Goal: Task Accomplishment & Management: Use online tool/utility

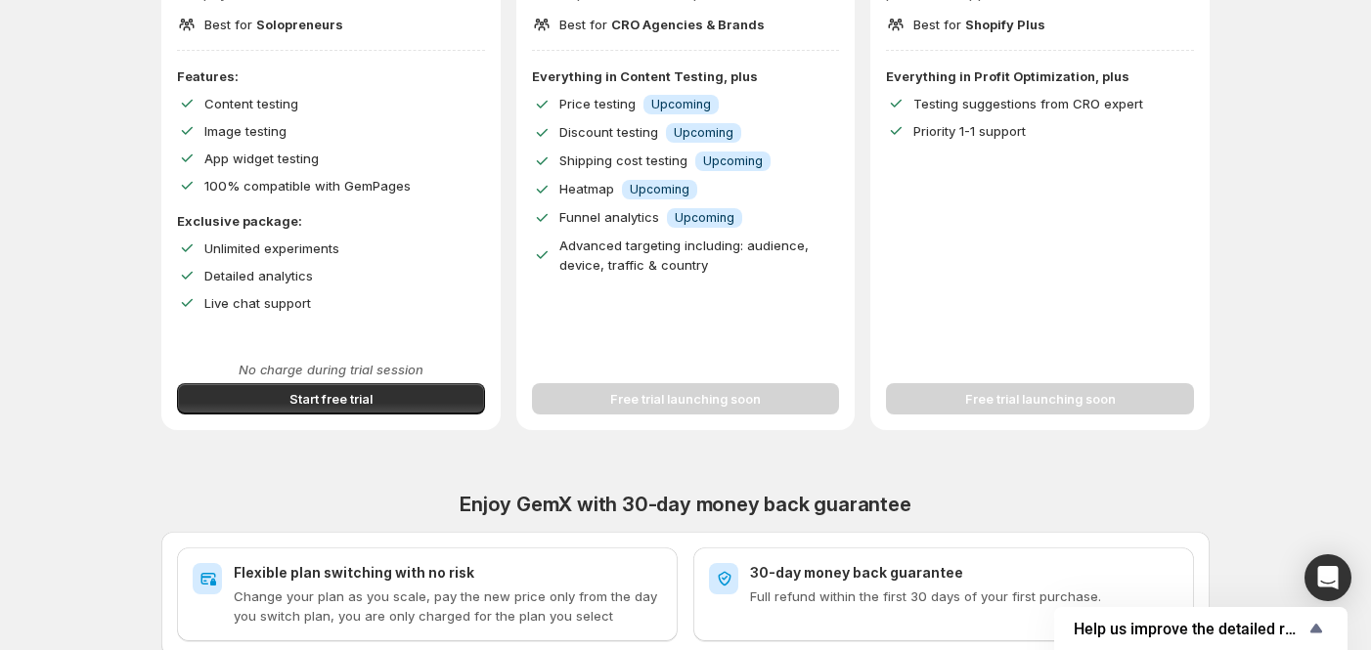
scroll to position [391, 0]
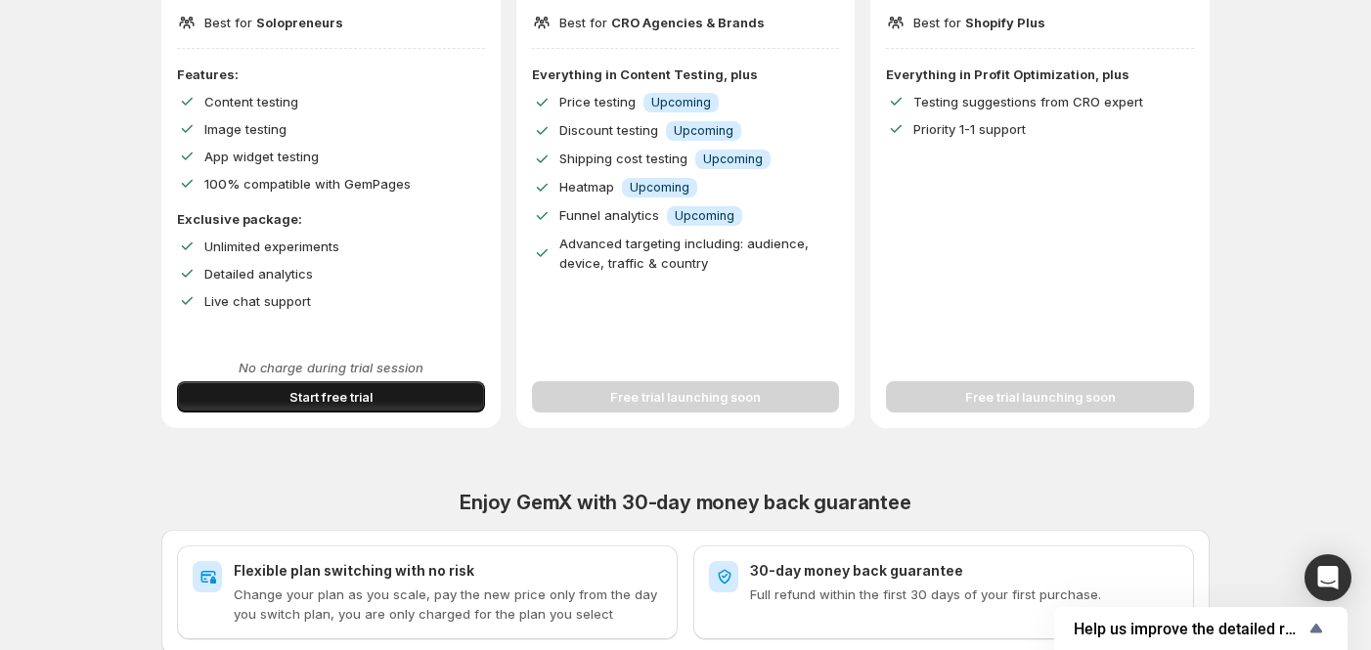
click at [261, 397] on button "Start free trial" at bounding box center [331, 396] width 308 height 31
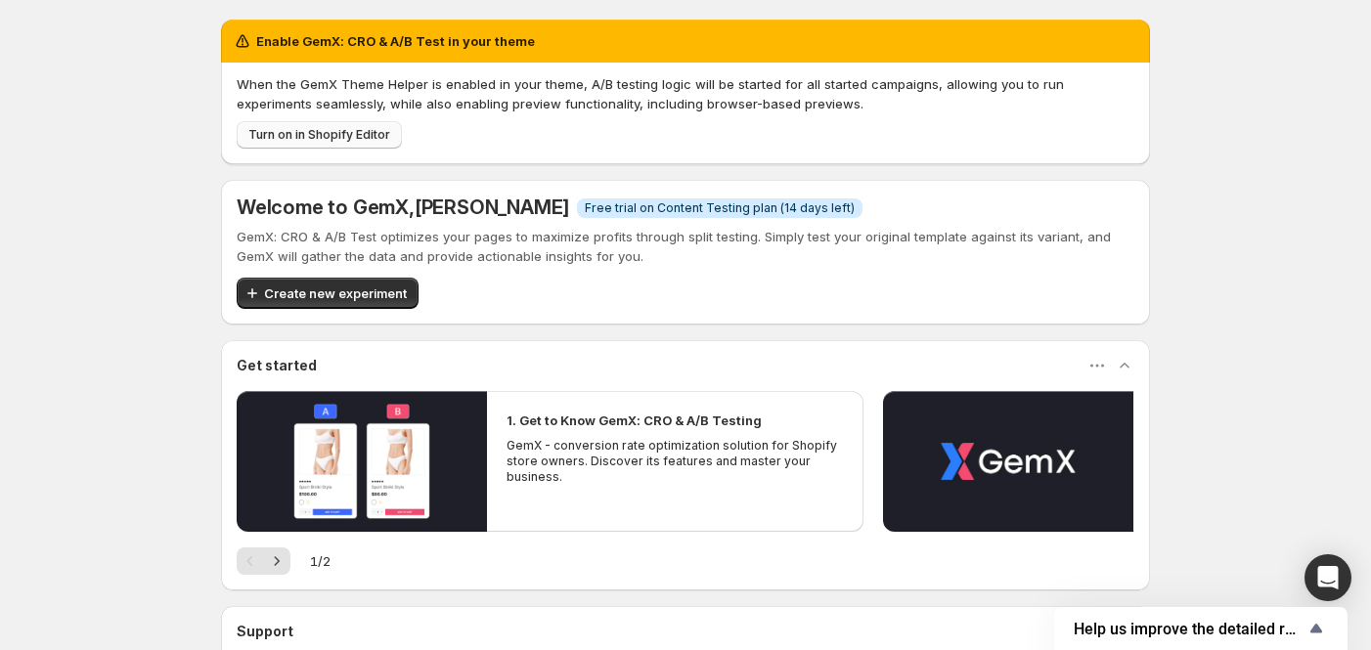
click at [325, 129] on span "Turn on in Shopify Editor" at bounding box center [319, 135] width 142 height 16
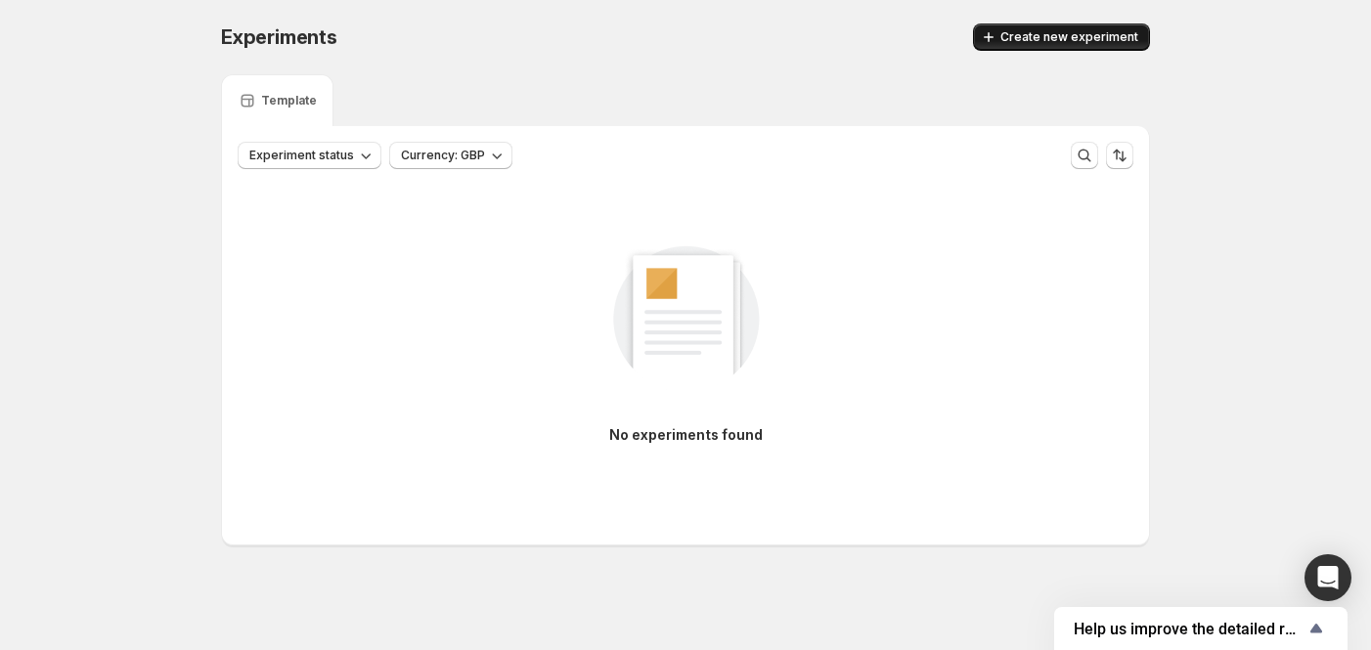
click at [1067, 35] on span "Create new experiment" at bounding box center [1069, 37] width 138 height 16
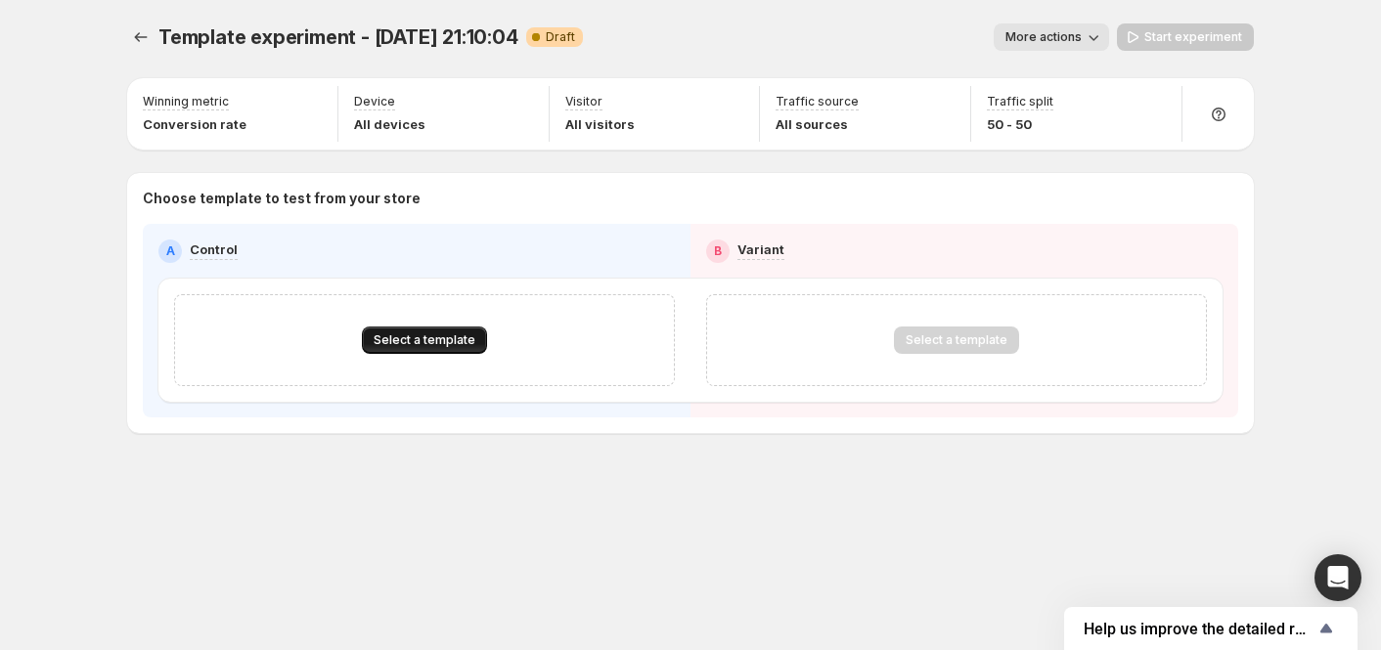
click at [418, 332] on span "Select a template" at bounding box center [425, 340] width 102 height 16
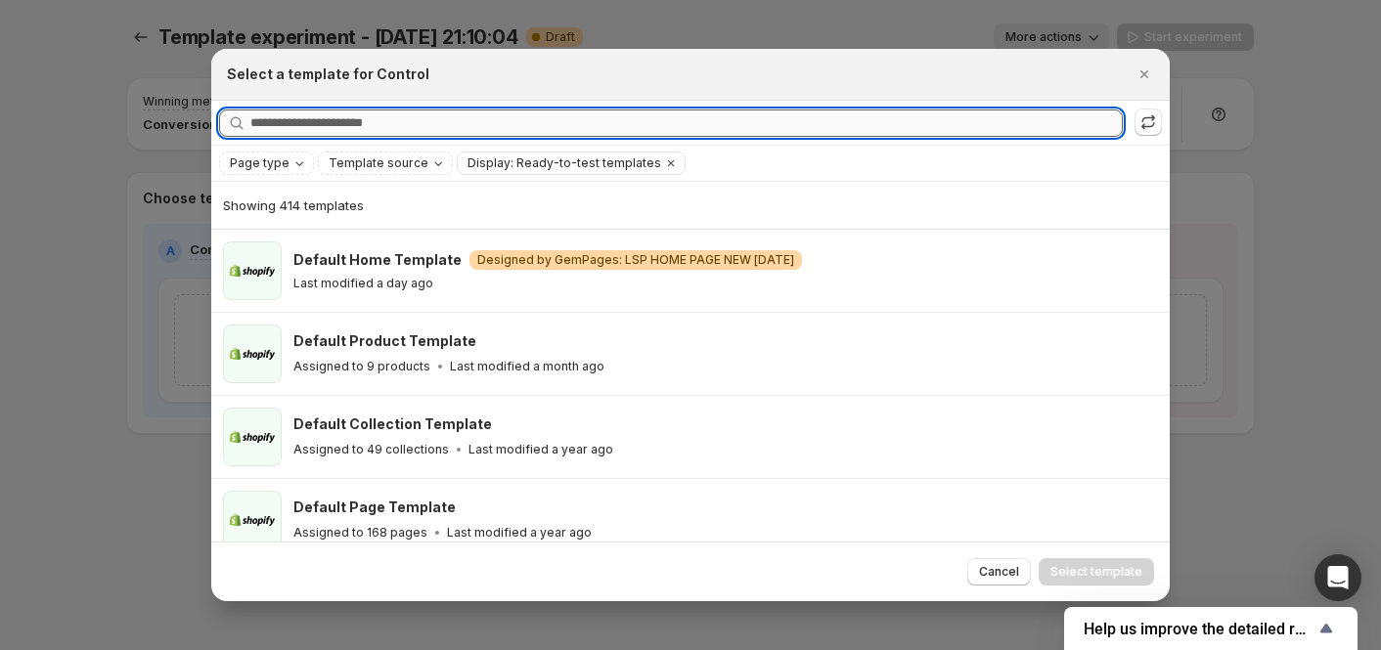
click at [370, 127] on input "Searching all templates" at bounding box center [686, 123] width 872 height 27
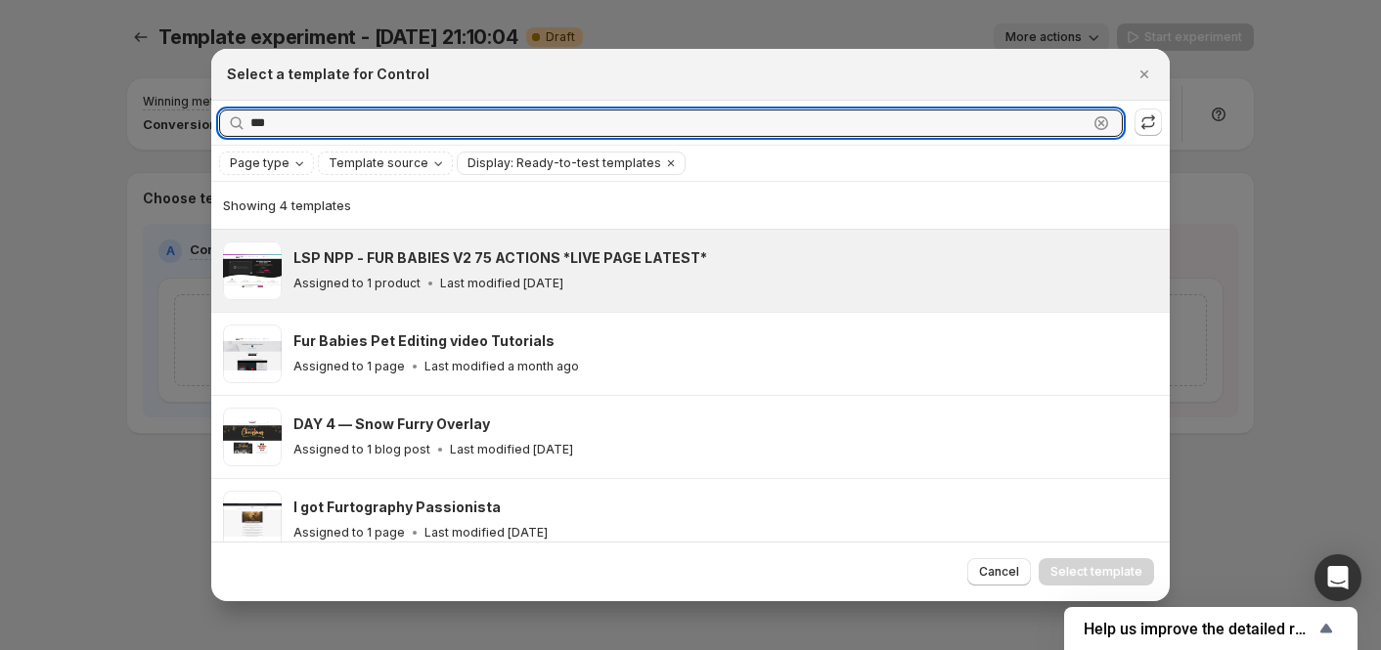
type input "***"
click at [514, 254] on h3 "LSP NPP - FUR BABIES V2 75 ACTIONS *LIVE PAGE LATEST*" at bounding box center [500, 258] width 414 height 20
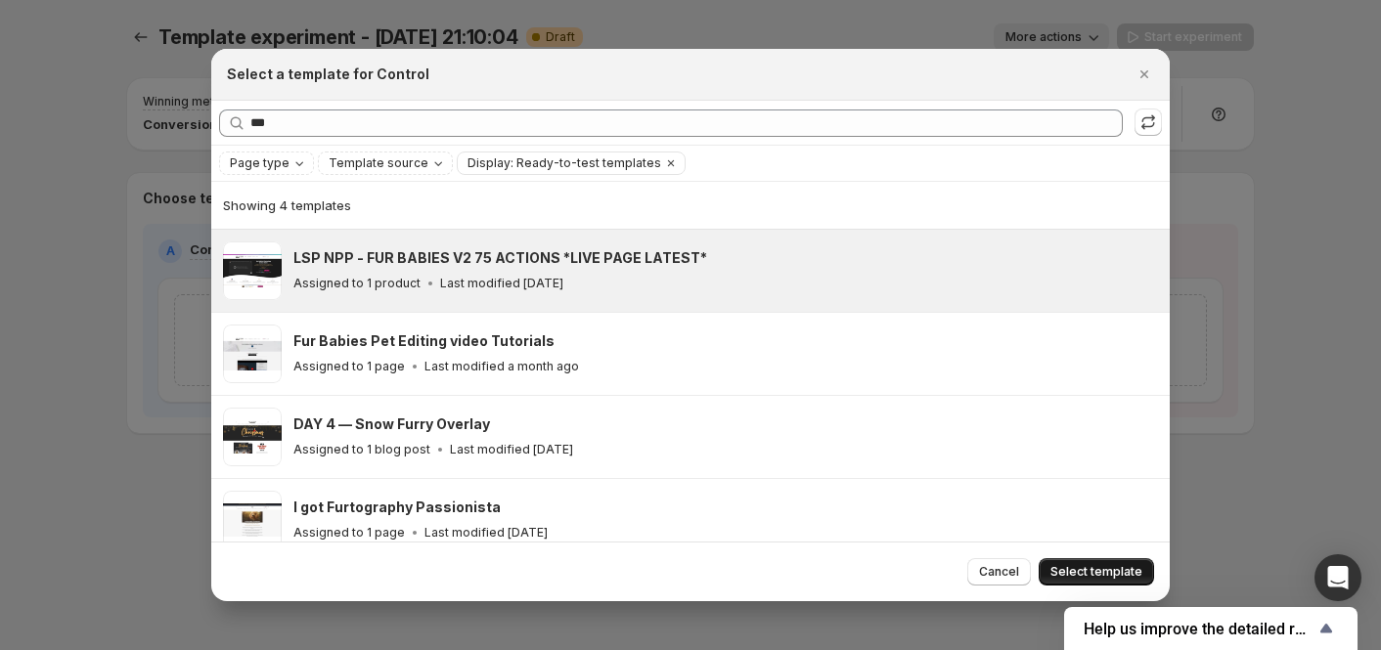
click at [1095, 569] on span "Select template" at bounding box center [1096, 572] width 92 height 16
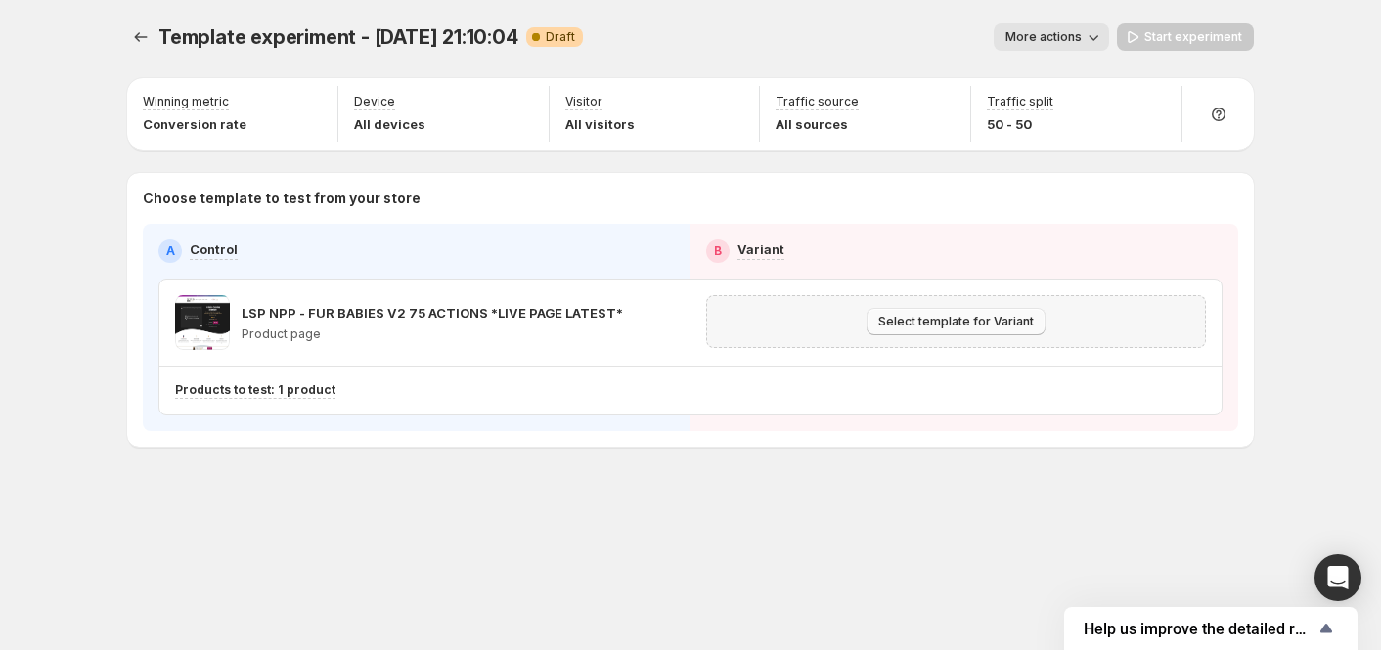
click at [913, 333] on button "Select template for Variant" at bounding box center [955, 321] width 179 height 27
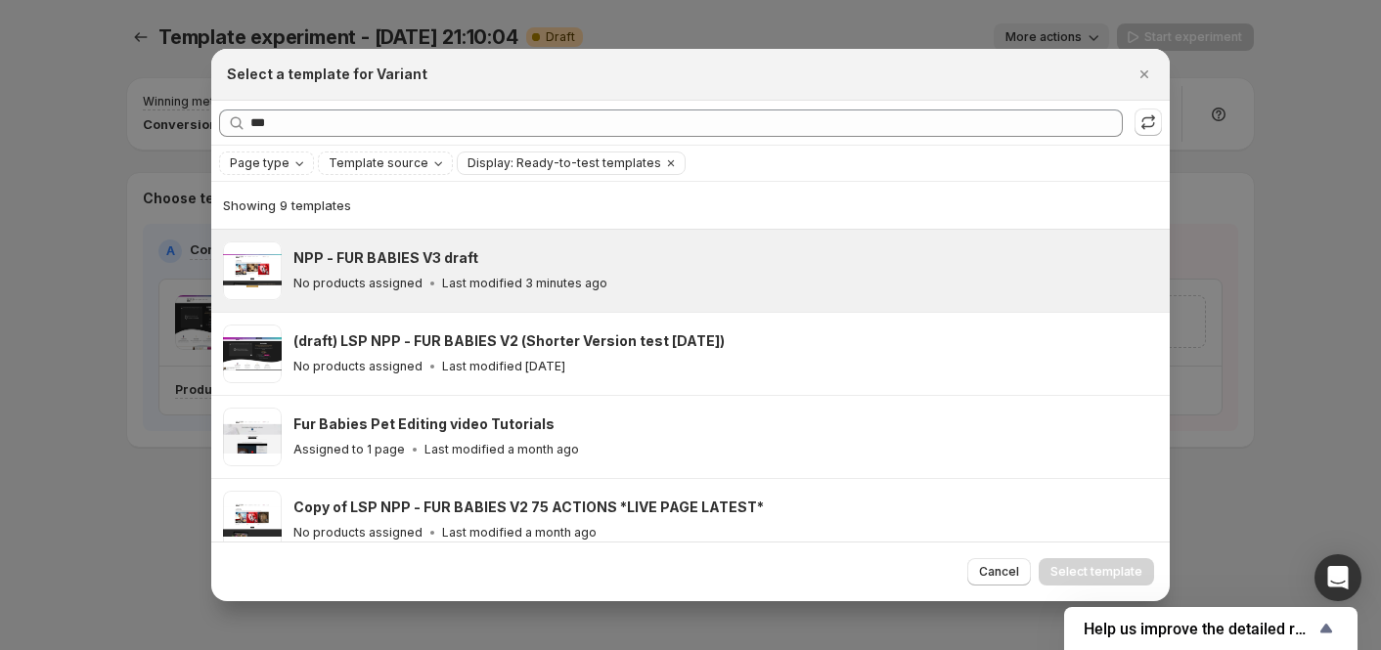
click at [481, 267] on div "NPP - FUR BABIES V3 draft" at bounding box center [722, 258] width 858 height 20
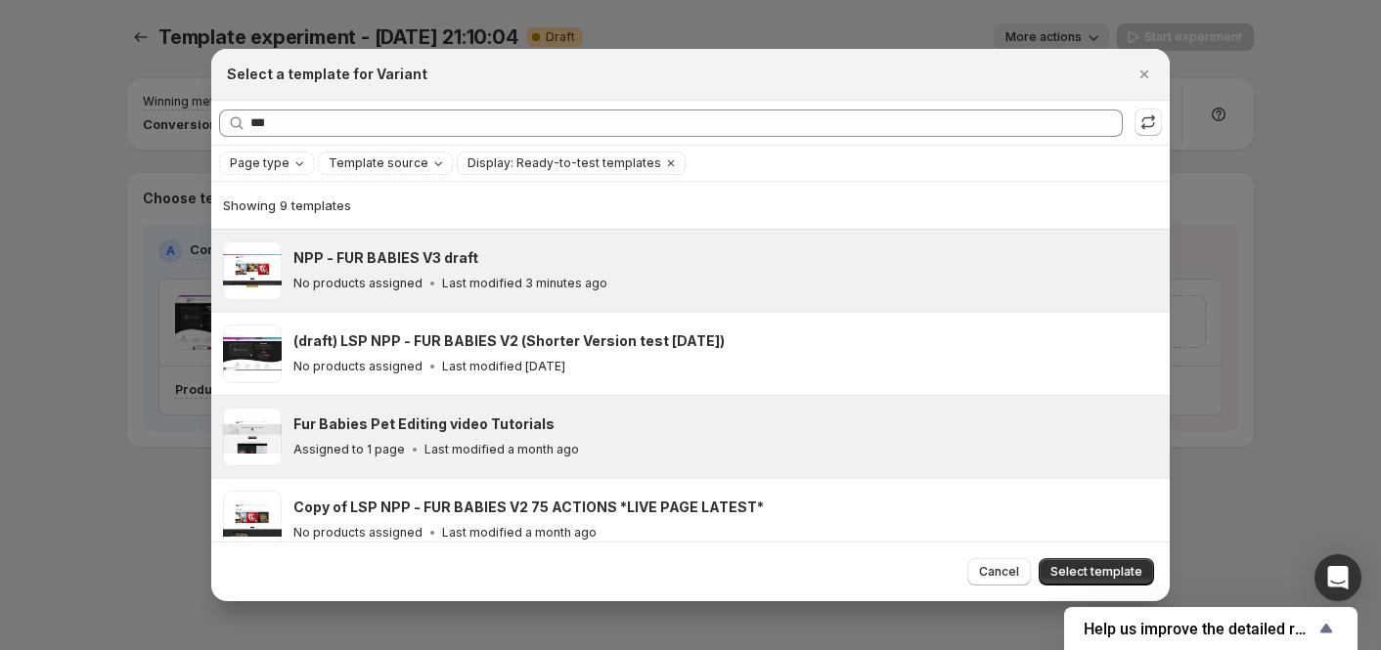
drag, startPoint x: 1095, startPoint y: 568, endPoint x: 1012, endPoint y: 407, distance: 181.5
click at [1095, 568] on span "Select template" at bounding box center [1096, 572] width 92 height 16
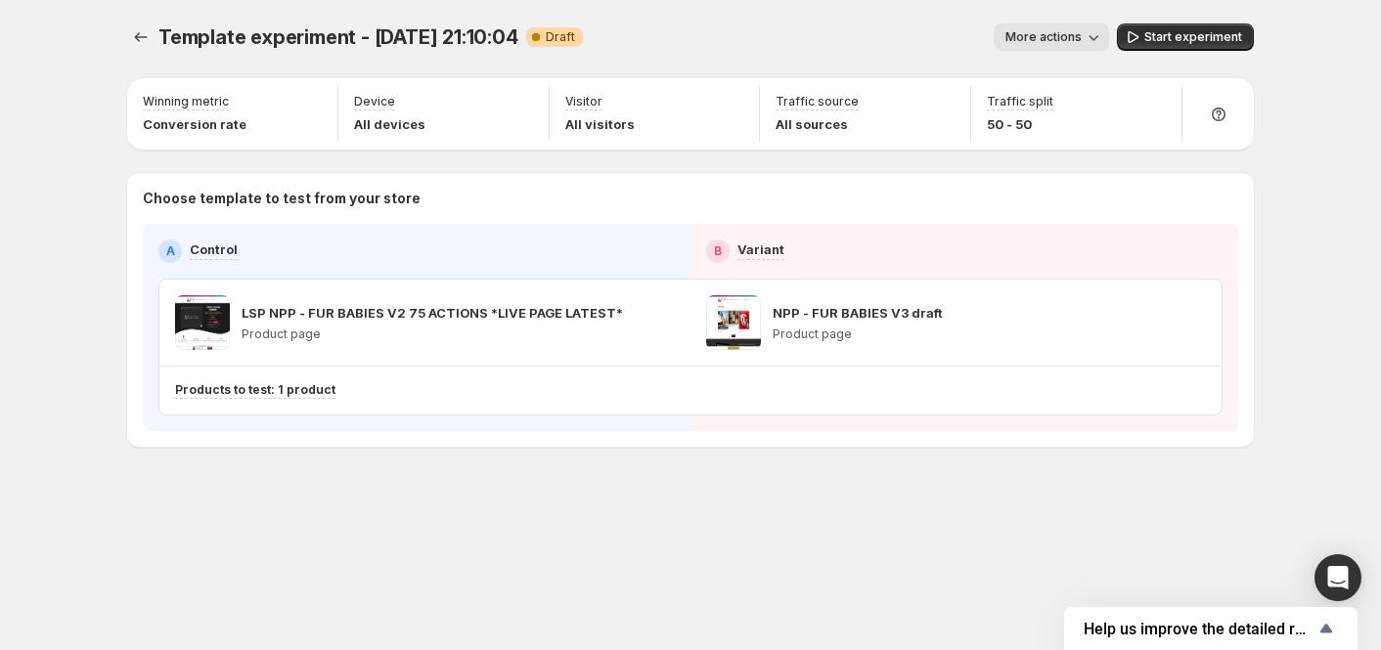
click at [1091, 29] on icon "button" at bounding box center [1093, 37] width 20 height 20
click at [1065, 110] on span "Rename" at bounding box center [1062, 111] width 50 height 16
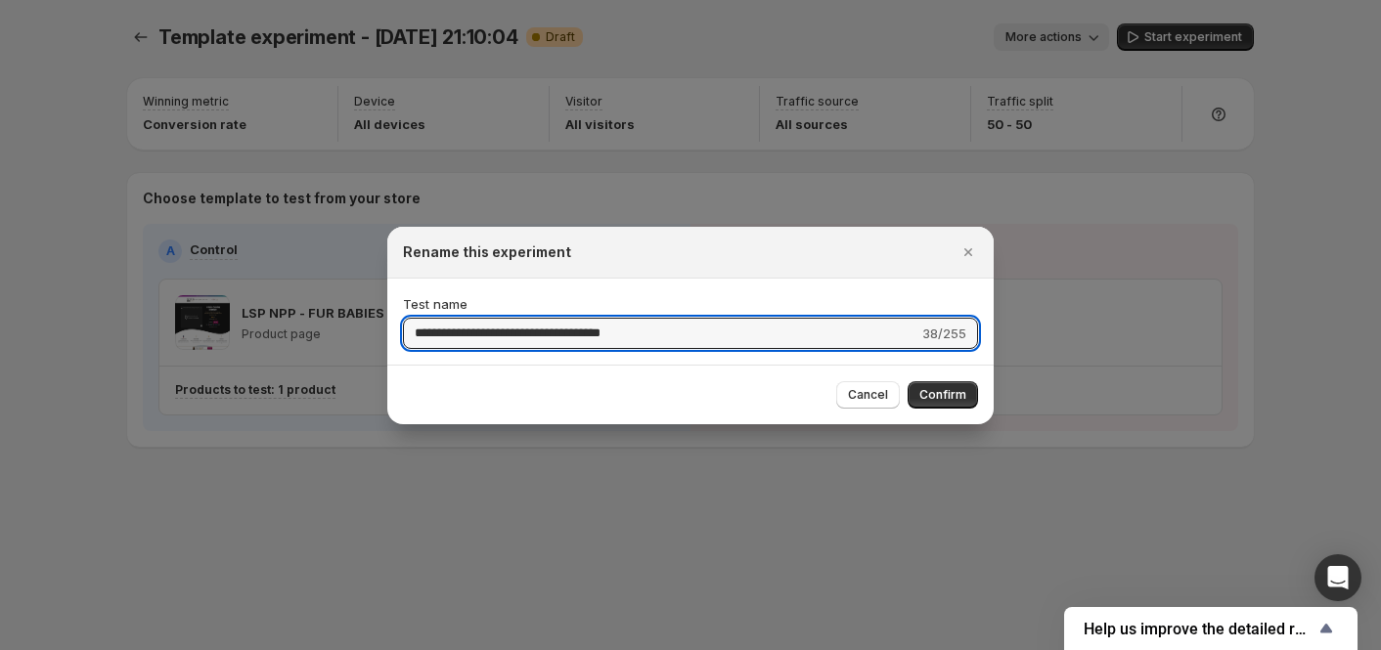
drag, startPoint x: 681, startPoint y: 340, endPoint x: 182, endPoint y: 360, distance: 499.0
click at [182, 649] on div "**********" at bounding box center [690, 650] width 1381 height 0
type input "**********"
click at [934, 390] on span "Confirm" at bounding box center [942, 395] width 47 height 16
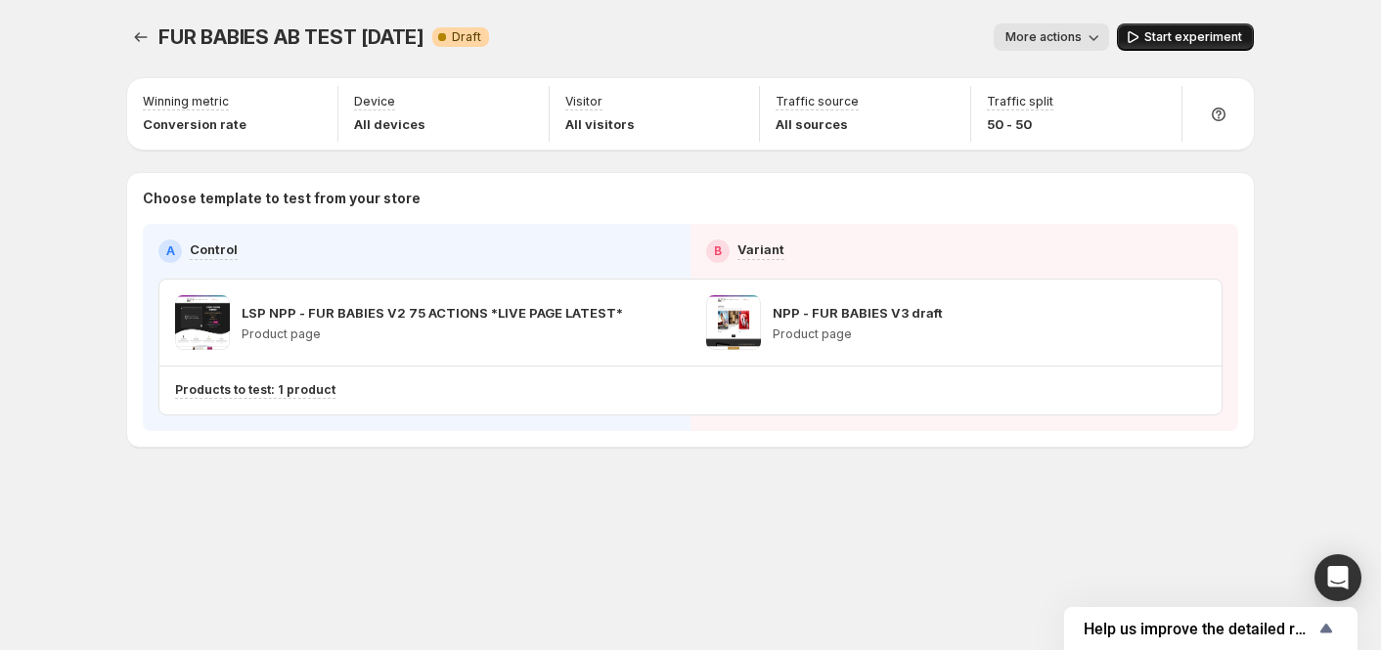
click at [1185, 36] on span "Start experiment" at bounding box center [1193, 37] width 98 height 16
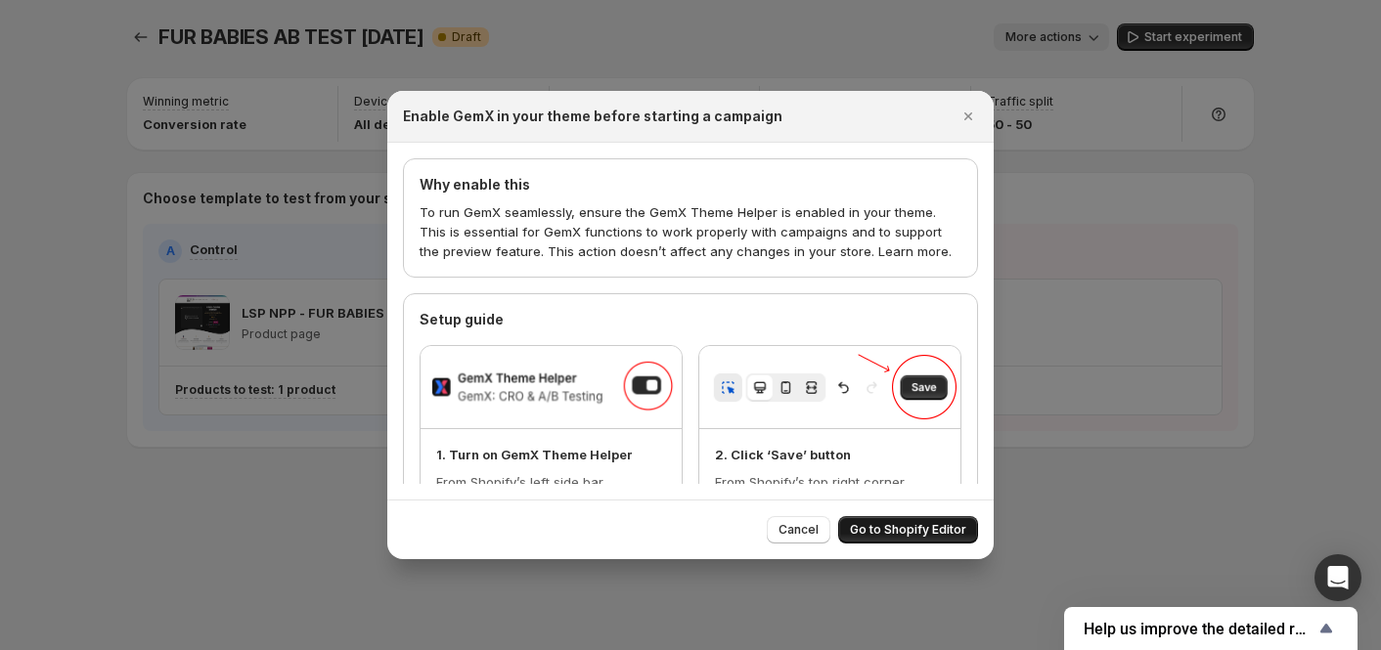
click at [912, 526] on span "Go to Shopify Editor" at bounding box center [908, 530] width 116 height 16
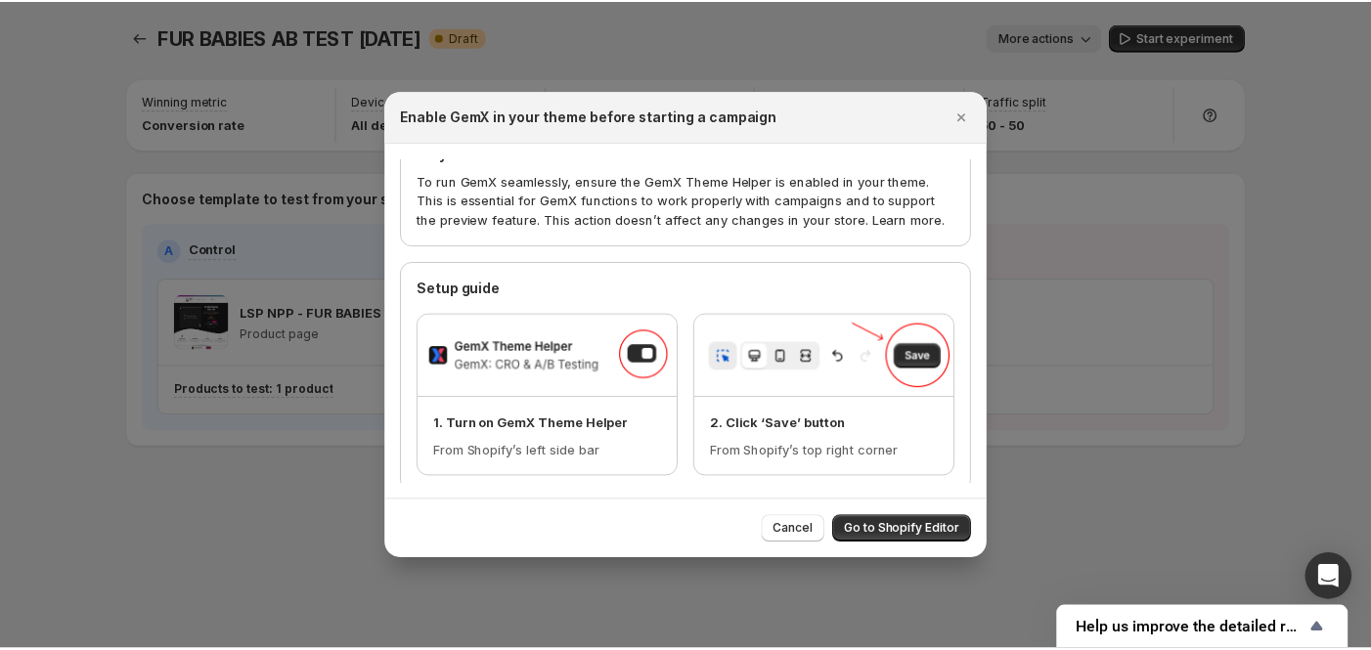
scroll to position [39, 0]
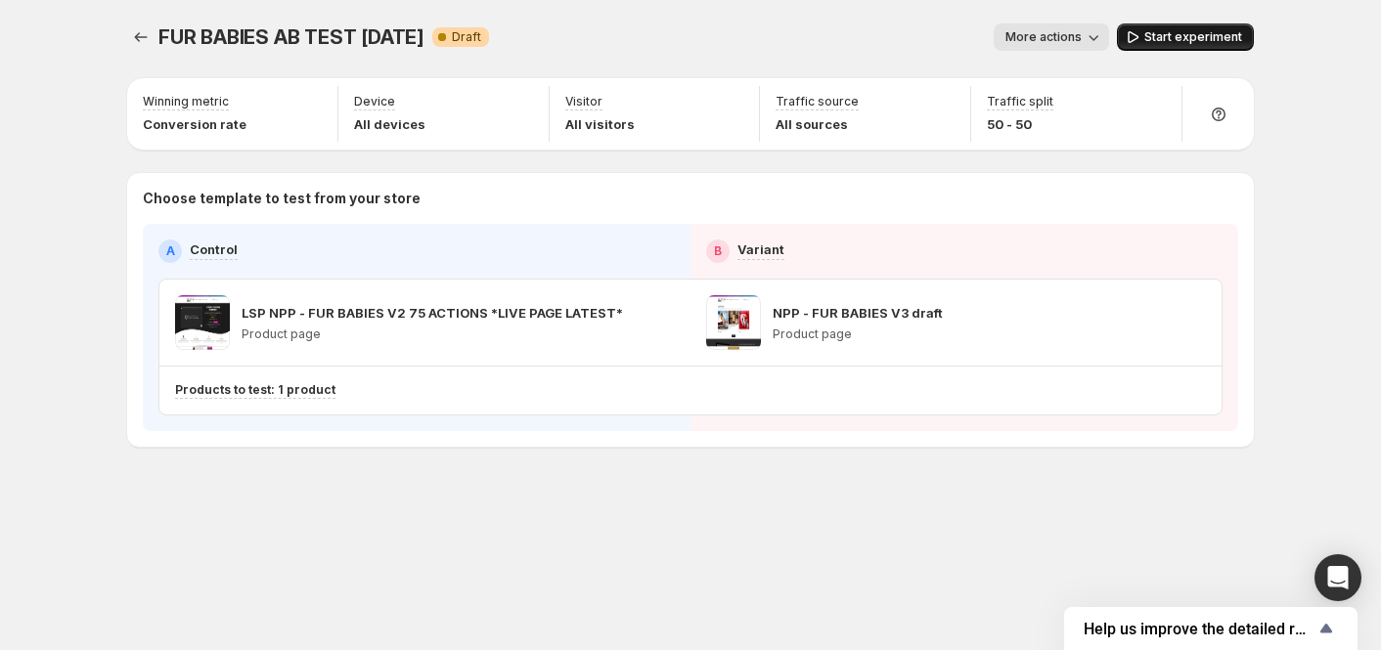
click at [1198, 33] on span "Start experiment" at bounding box center [1193, 37] width 98 height 16
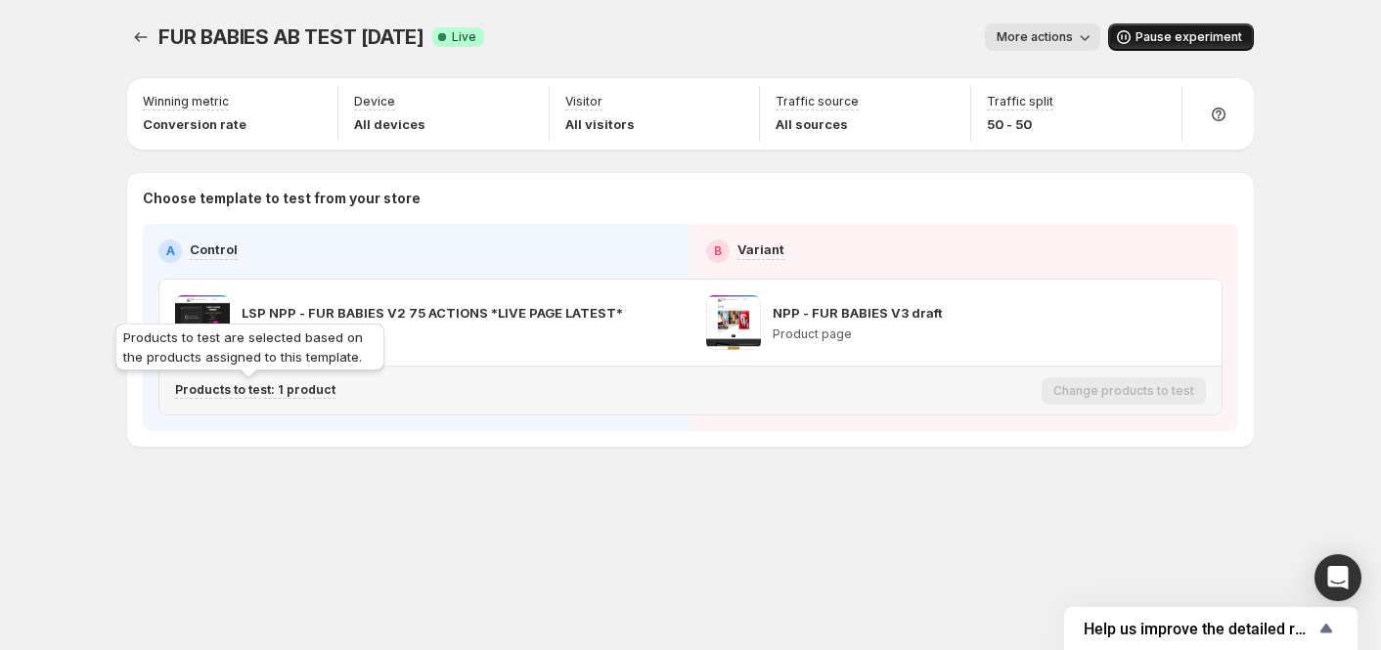
click at [300, 395] on p "Products to test: 1 product" at bounding box center [255, 390] width 160 height 16
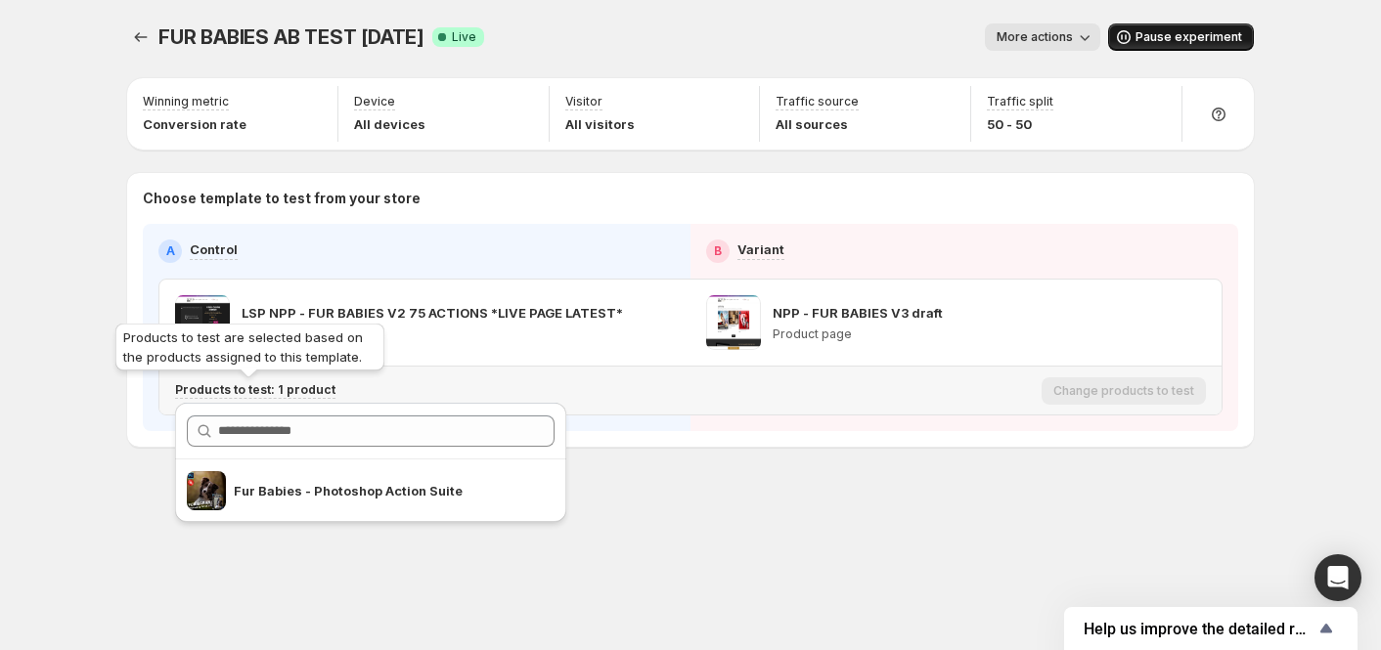
click at [301, 395] on p "Products to test: 1 product" at bounding box center [255, 390] width 160 height 16
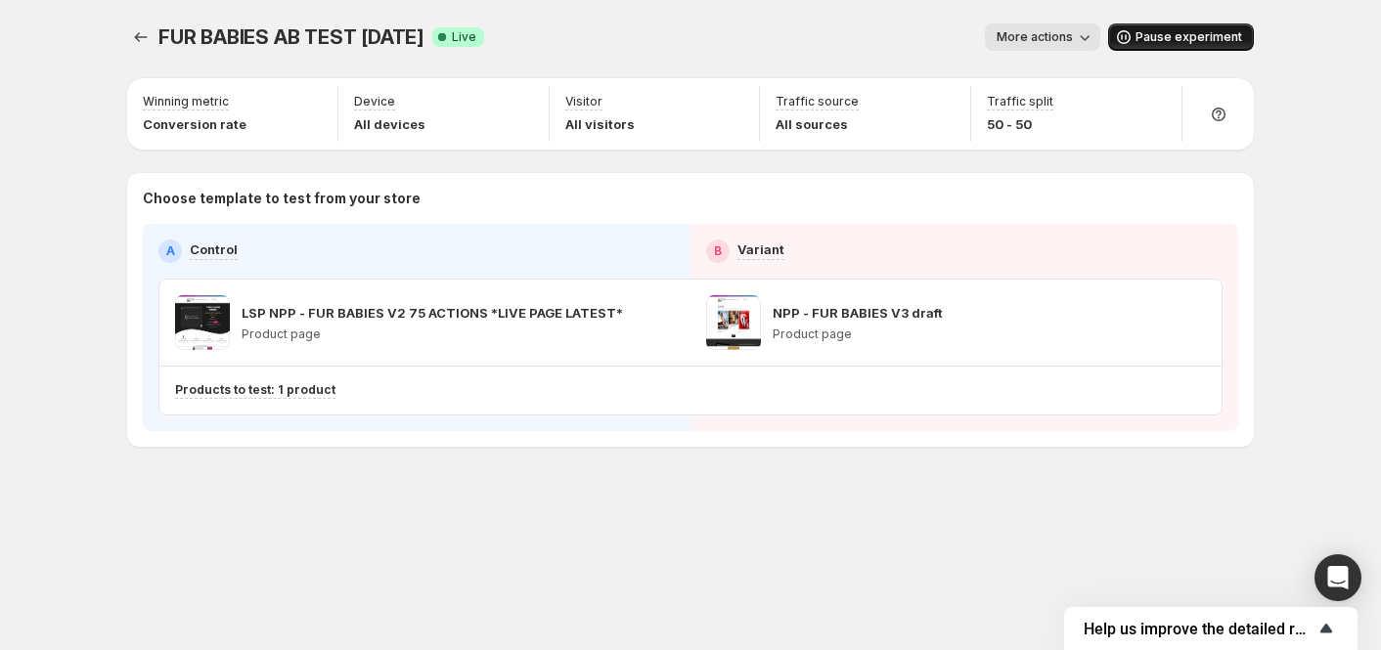
click at [1250, 624] on span "Help us improve the detailed report for A/B campaigns" at bounding box center [1198, 629] width 231 height 19
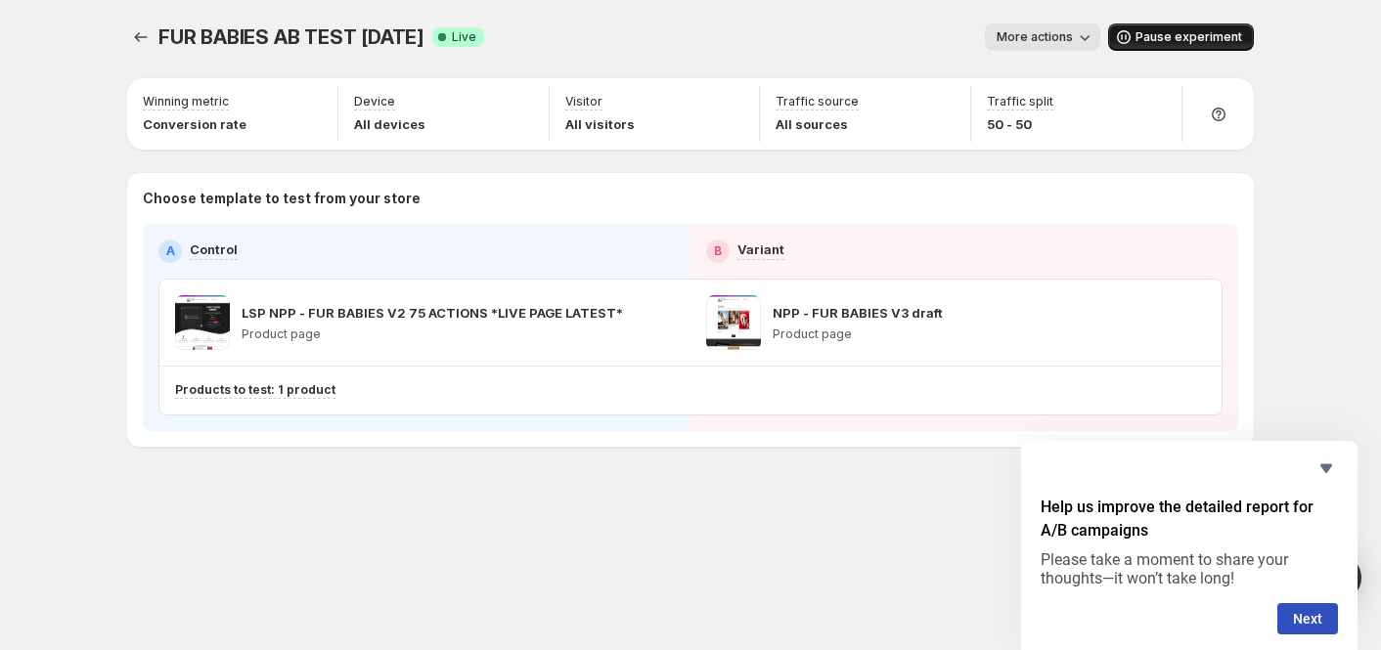
click at [896, 518] on div "FUR BABIES AB TEST 18 august 2025. This page is ready FUR BABIES AB TEST 18 aug…" at bounding box center [690, 276] width 1173 height 552
drag, startPoint x: 1322, startPoint y: 469, endPoint x: 1191, endPoint y: 379, distance: 158.9
click at [1323, 470] on icon "Hide survey" at bounding box center [1325, 468] width 23 height 23
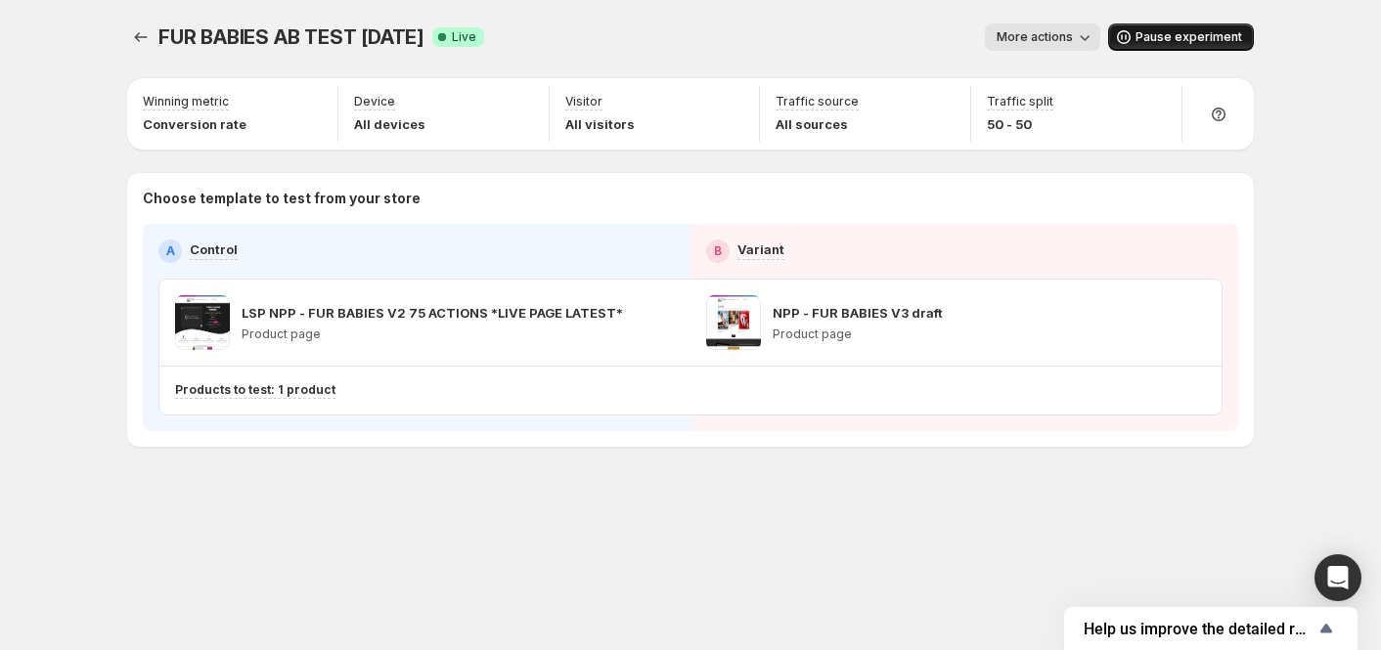
click at [1084, 39] on icon "button" at bounding box center [1085, 37] width 20 height 20
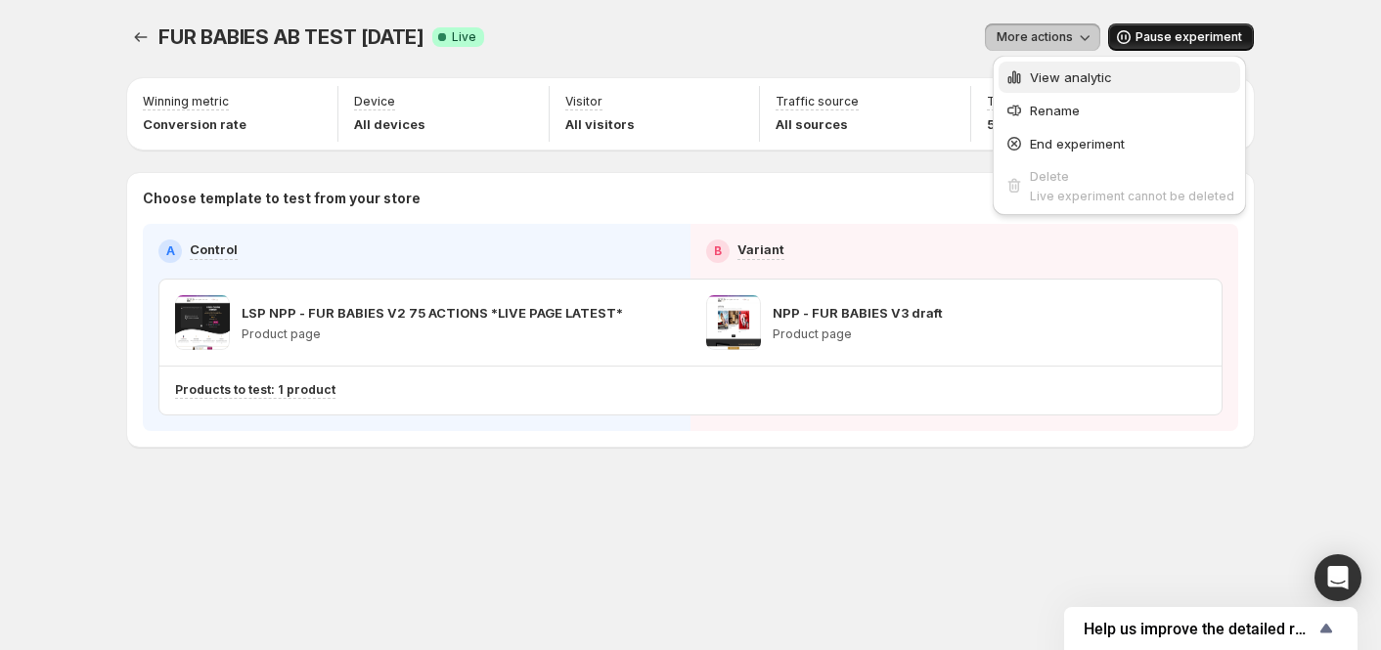
click at [1082, 75] on span "View analytic" at bounding box center [1071, 77] width 82 height 16
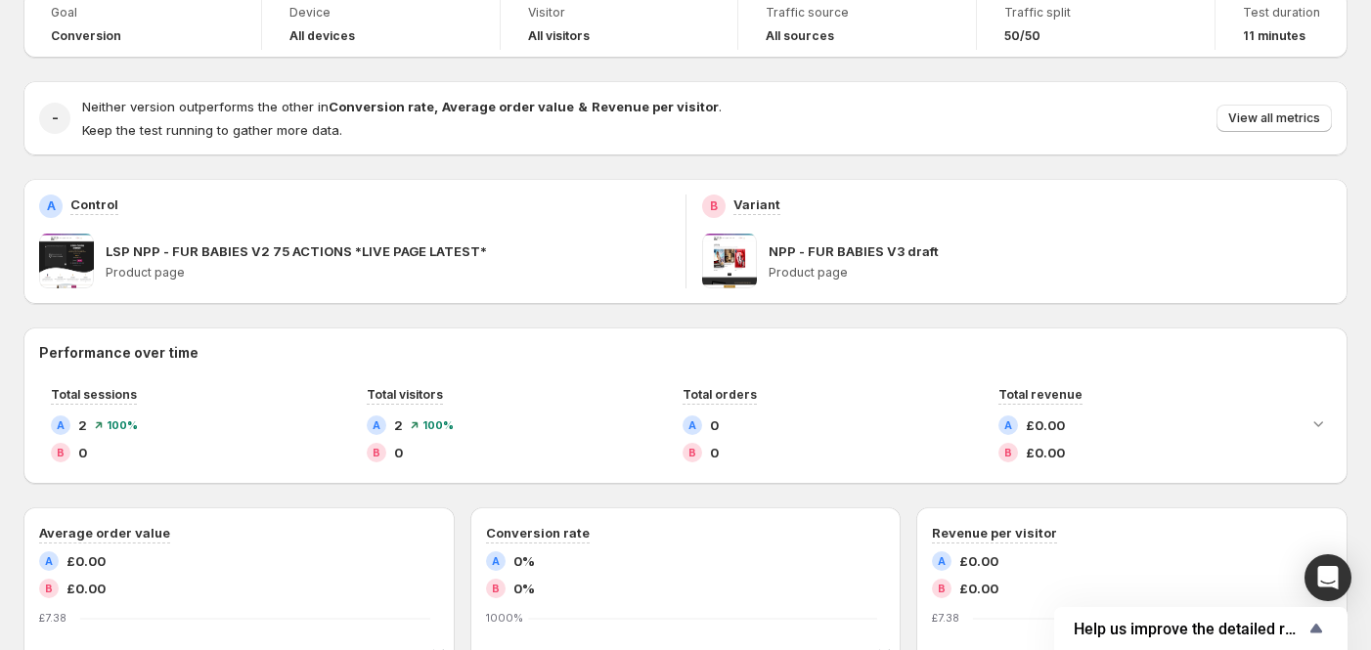
scroll to position [260, 0]
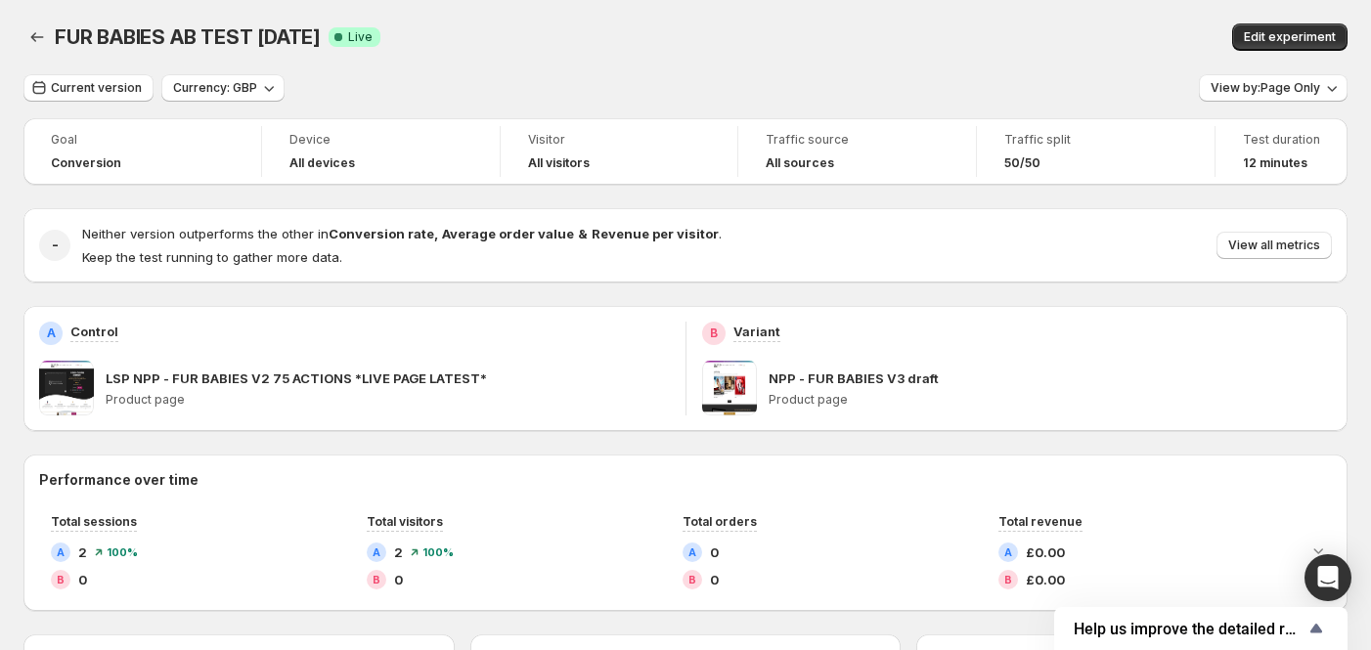
scroll to position [391, 0]
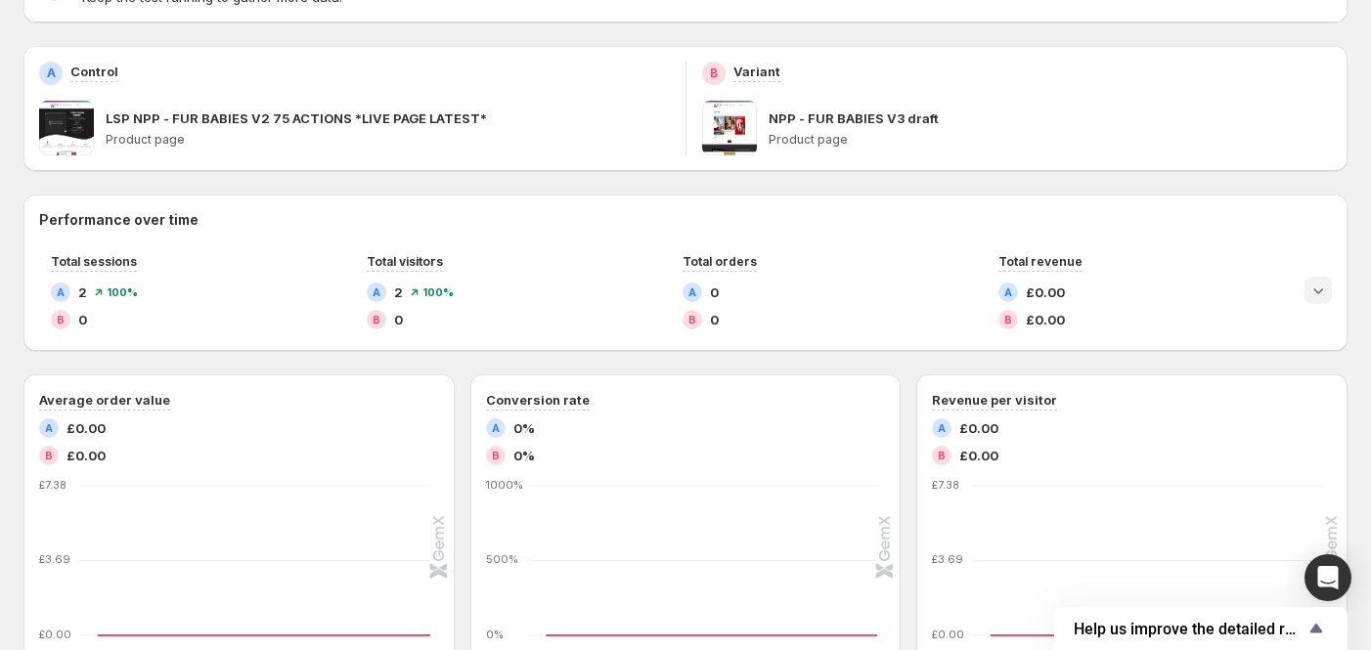
click at [1328, 286] on icon "Expand chart" at bounding box center [1318, 291] width 20 height 20
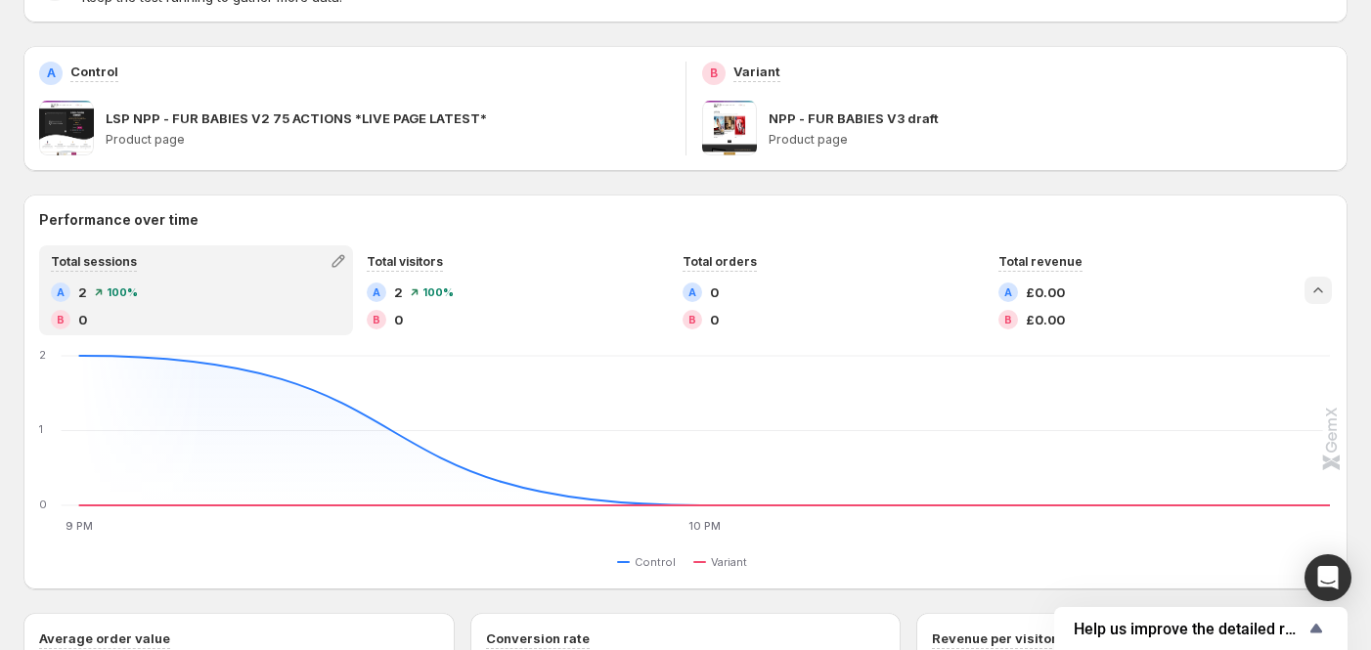
click at [148, 280] on div "Total sessions A 2 100 % B 0" at bounding box center [196, 290] width 310 height 86
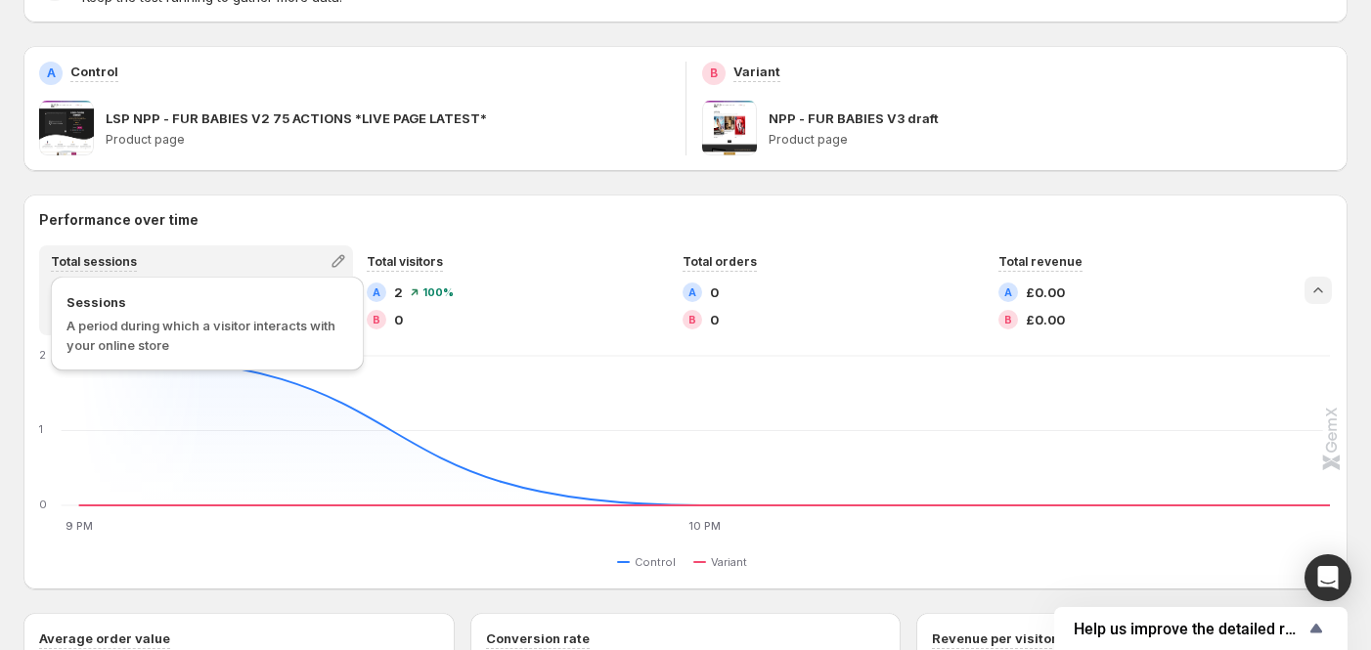
click at [99, 262] on span "Total sessions" at bounding box center [94, 261] width 86 height 15
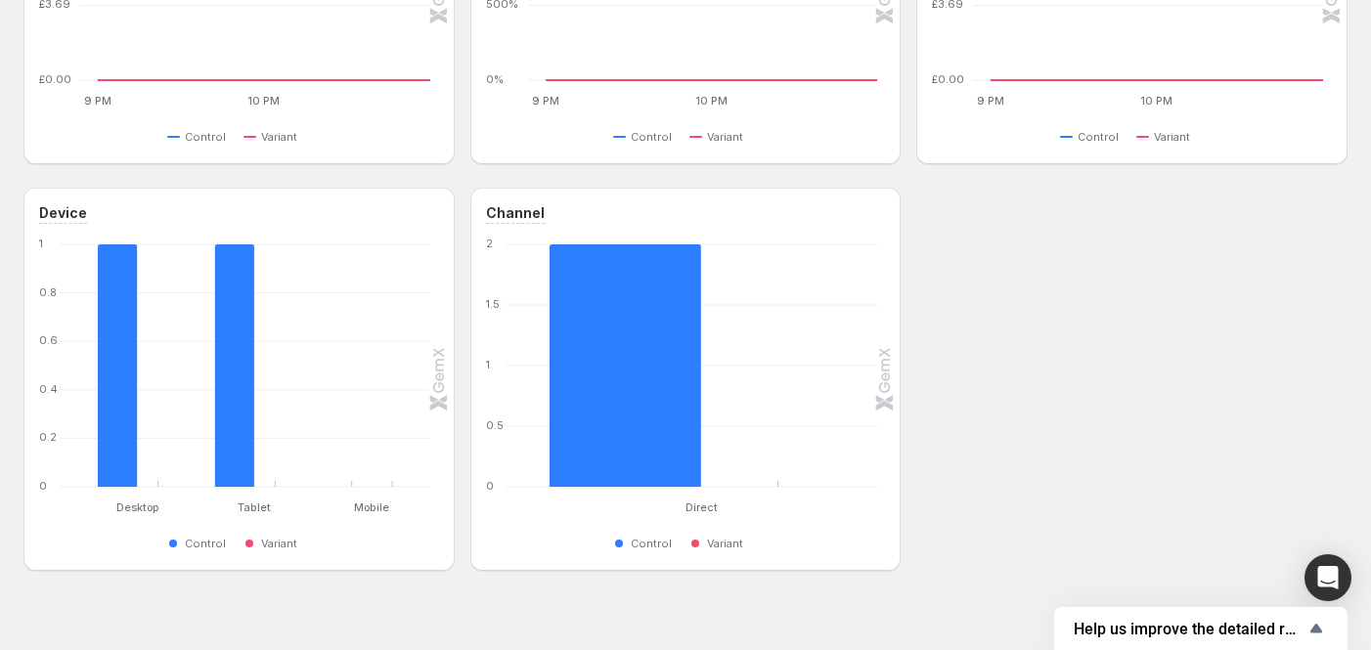
scroll to position [1079, 0]
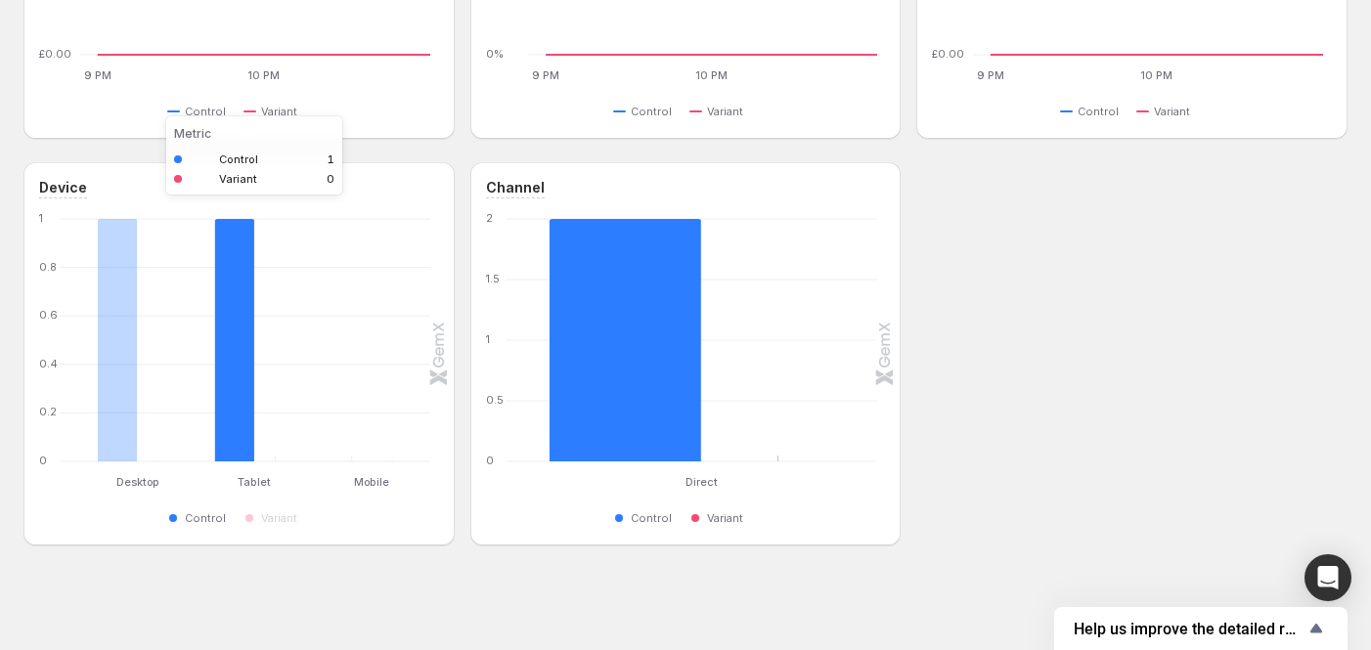
click at [241, 423] on rect "Control 1" at bounding box center [235, 340] width 40 height 242
click at [109, 422] on rect "Control 1" at bounding box center [118, 340] width 40 height 242
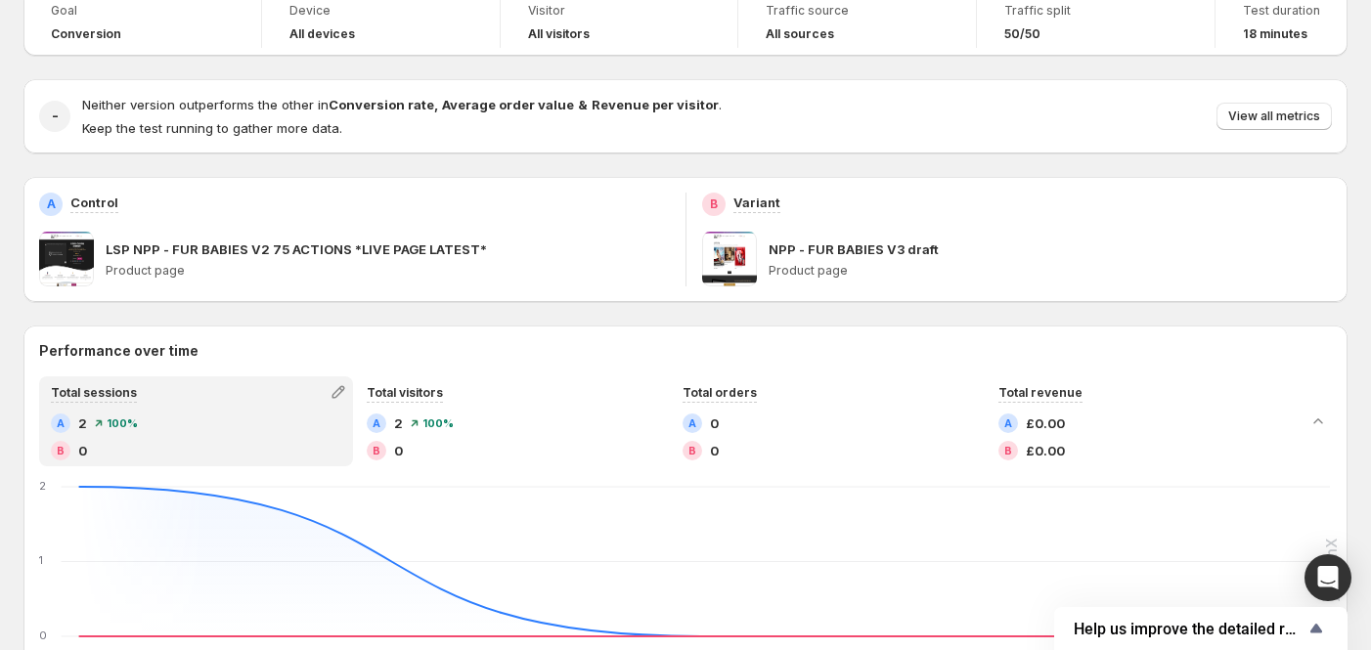
scroll to position [130, 0]
